Goal: Task Accomplishment & Management: Complete application form

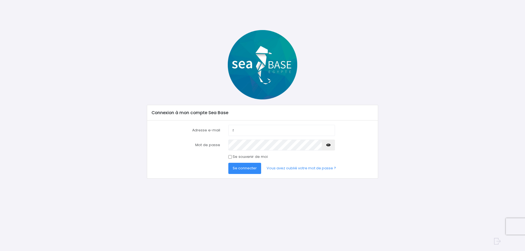
type input "[PERSON_NAME][EMAIL_ADDRESS][DOMAIN_NAME]"
click at [229, 163] on button "Se connecter" at bounding box center [245, 168] width 33 height 11
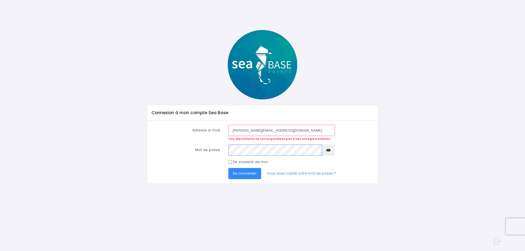
click at [229, 168] on button "Se connecter" at bounding box center [245, 173] width 33 height 11
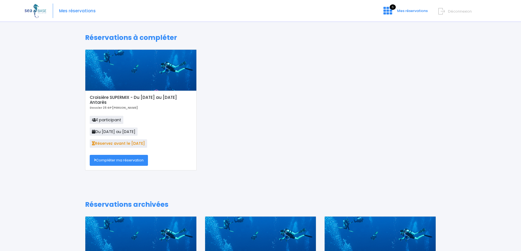
click at [119, 159] on link "Compléter ma réservation" at bounding box center [119, 160] width 58 height 11
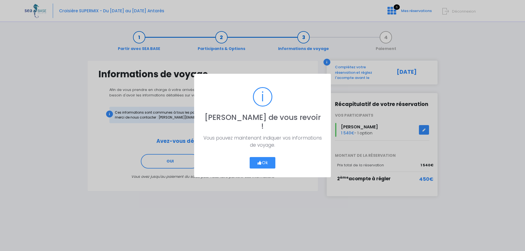
click at [262, 159] on button "Ok" at bounding box center [263, 162] width 26 height 11
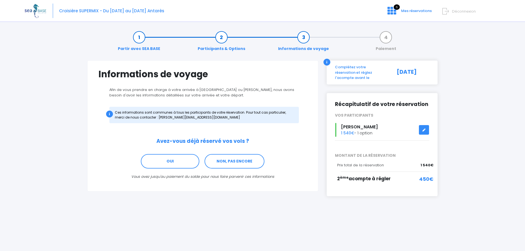
click at [424, 130] on icon at bounding box center [425, 130] width 4 height 0
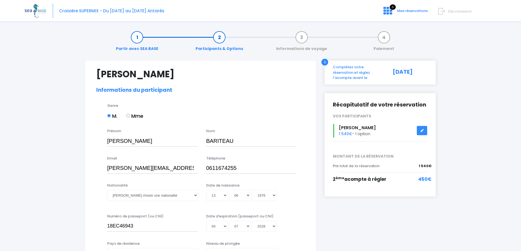
select select "N3"
click at [462, 11] on span "Déconnexion" at bounding box center [460, 11] width 24 height 5
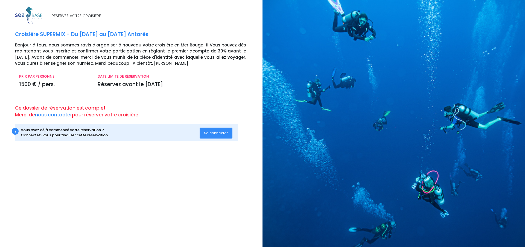
click at [229, 131] on button "Se connecter" at bounding box center [216, 133] width 33 height 11
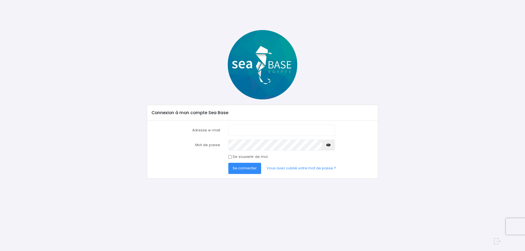
click at [282, 134] on input "Adresse e-mail" at bounding box center [282, 130] width 107 height 11
type input "besseau.emilie@hotmail.fr"
click at [229, 163] on button "Se connecter" at bounding box center [245, 168] width 33 height 11
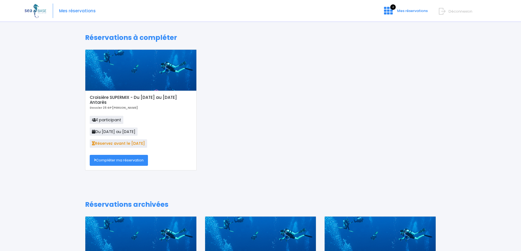
click at [128, 162] on link "Compléter ma réservation" at bounding box center [119, 160] width 58 height 11
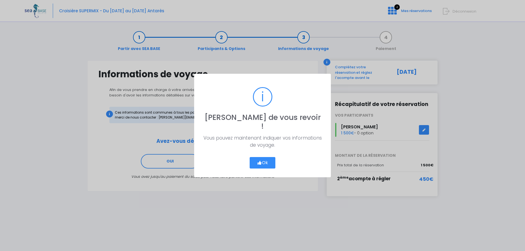
drag, startPoint x: 266, startPoint y: 165, endPoint x: 264, endPoint y: 160, distance: 5.0
click at [265, 164] on div "? ! i Ravi de vous revoir ! × Vous pouvez maintenant indiquer vos informations …" at bounding box center [262, 126] width 137 height 104
click at [264, 160] on button "Ok" at bounding box center [263, 162] width 26 height 11
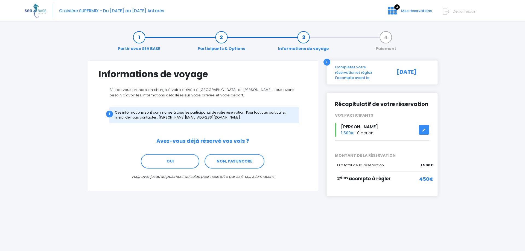
click at [462, 15] on div "4 Mes réservations Déconnexion" at bounding box center [471, 15] width 51 height 15
click at [461, 13] on span "Déconnexion" at bounding box center [465, 11] width 24 height 5
